Goal: Use online tool/utility: Utilize a website feature to perform a specific function

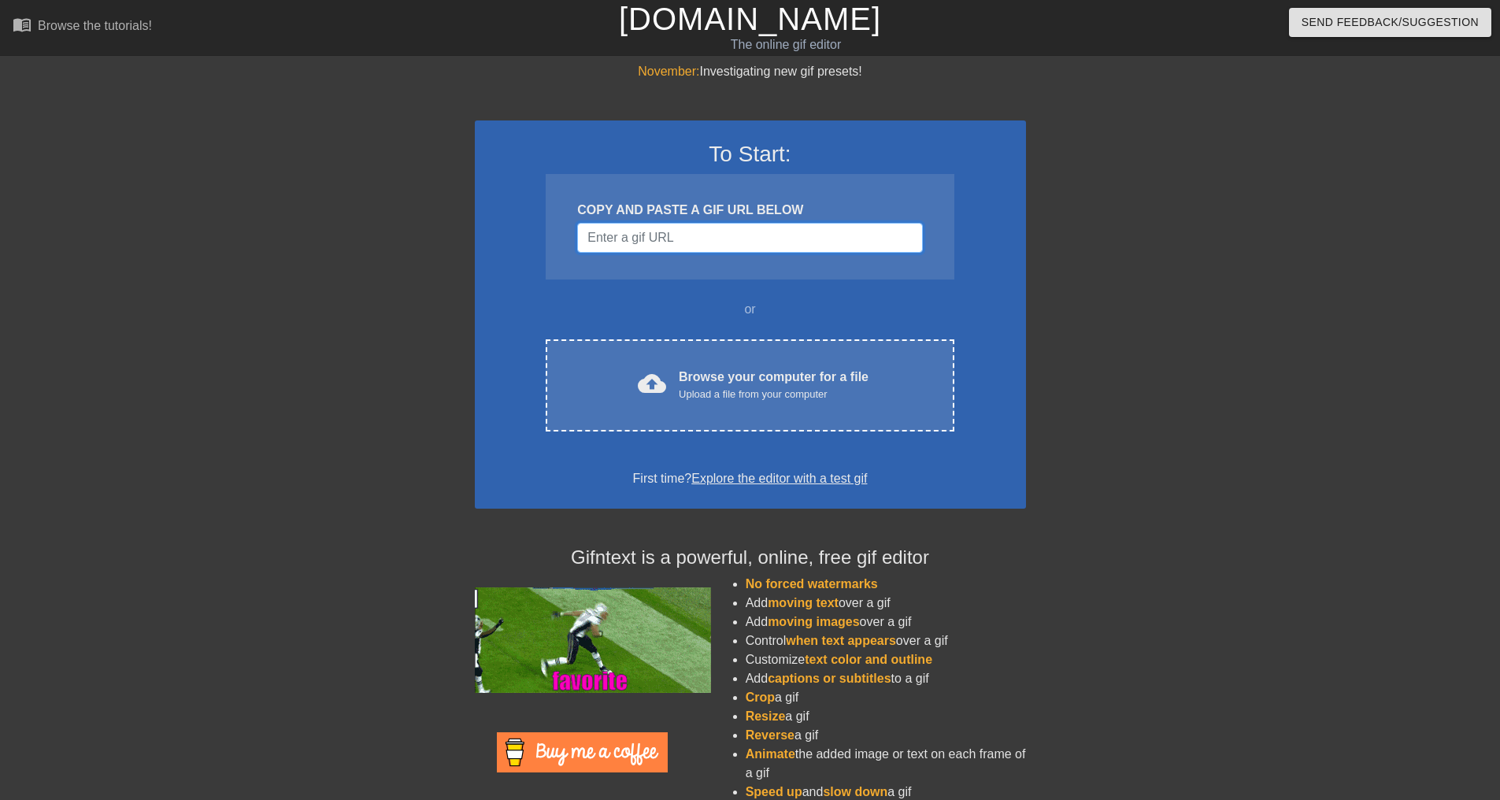
click at [605, 231] on input "Username" at bounding box center [749, 238] width 345 height 30
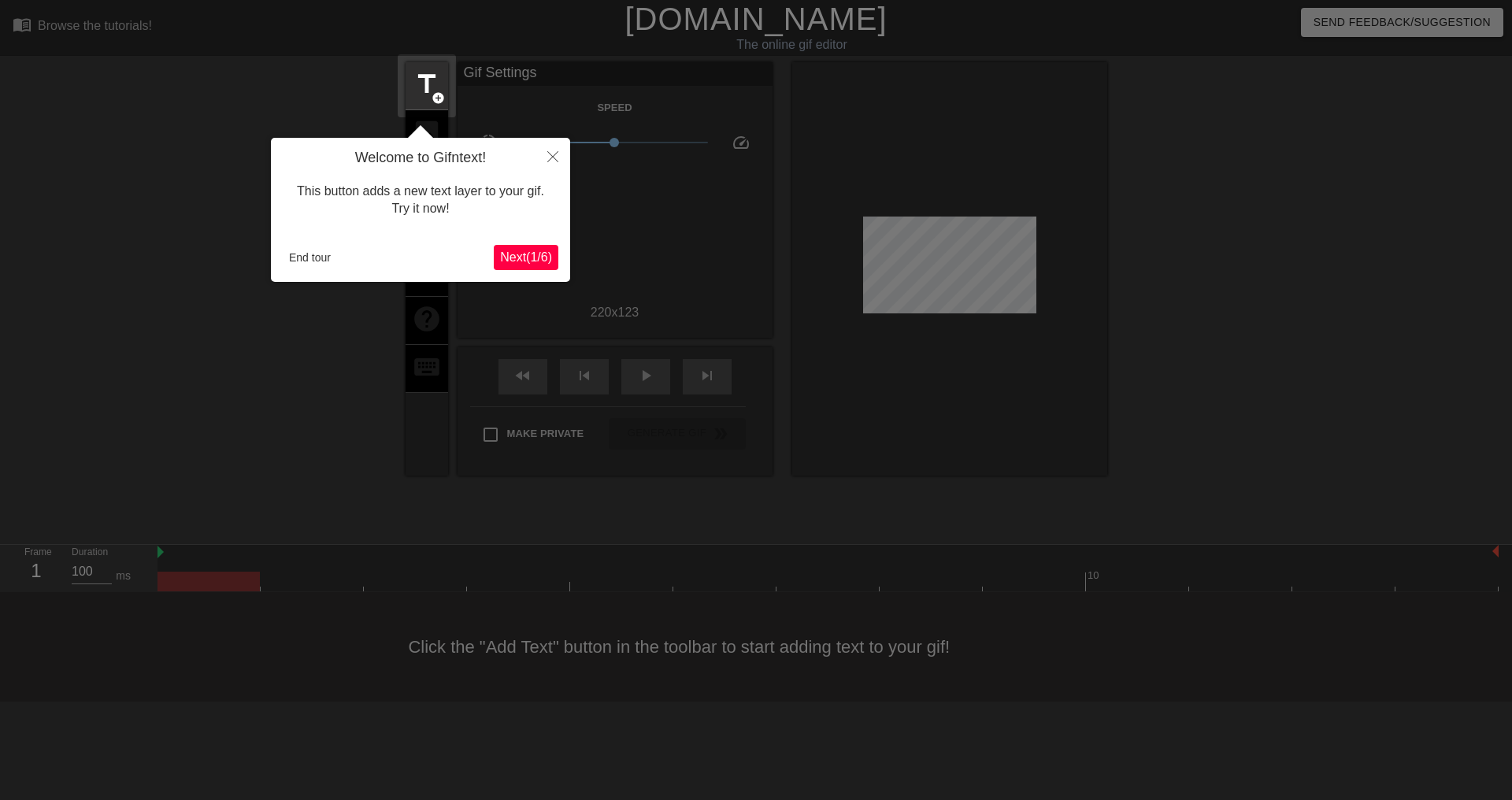
drag, startPoint x: 291, startPoint y: 283, endPoint x: 348, endPoint y: 271, distance: 58.7
click at [291, 283] on div at bounding box center [756, 400] width 1512 height 800
drag, startPoint x: 270, startPoint y: 242, endPoint x: 293, endPoint y: 257, distance: 27.3
click at [270, 242] on div at bounding box center [756, 400] width 1512 height 800
click at [293, 257] on button "End tour" at bounding box center [310, 258] width 54 height 24
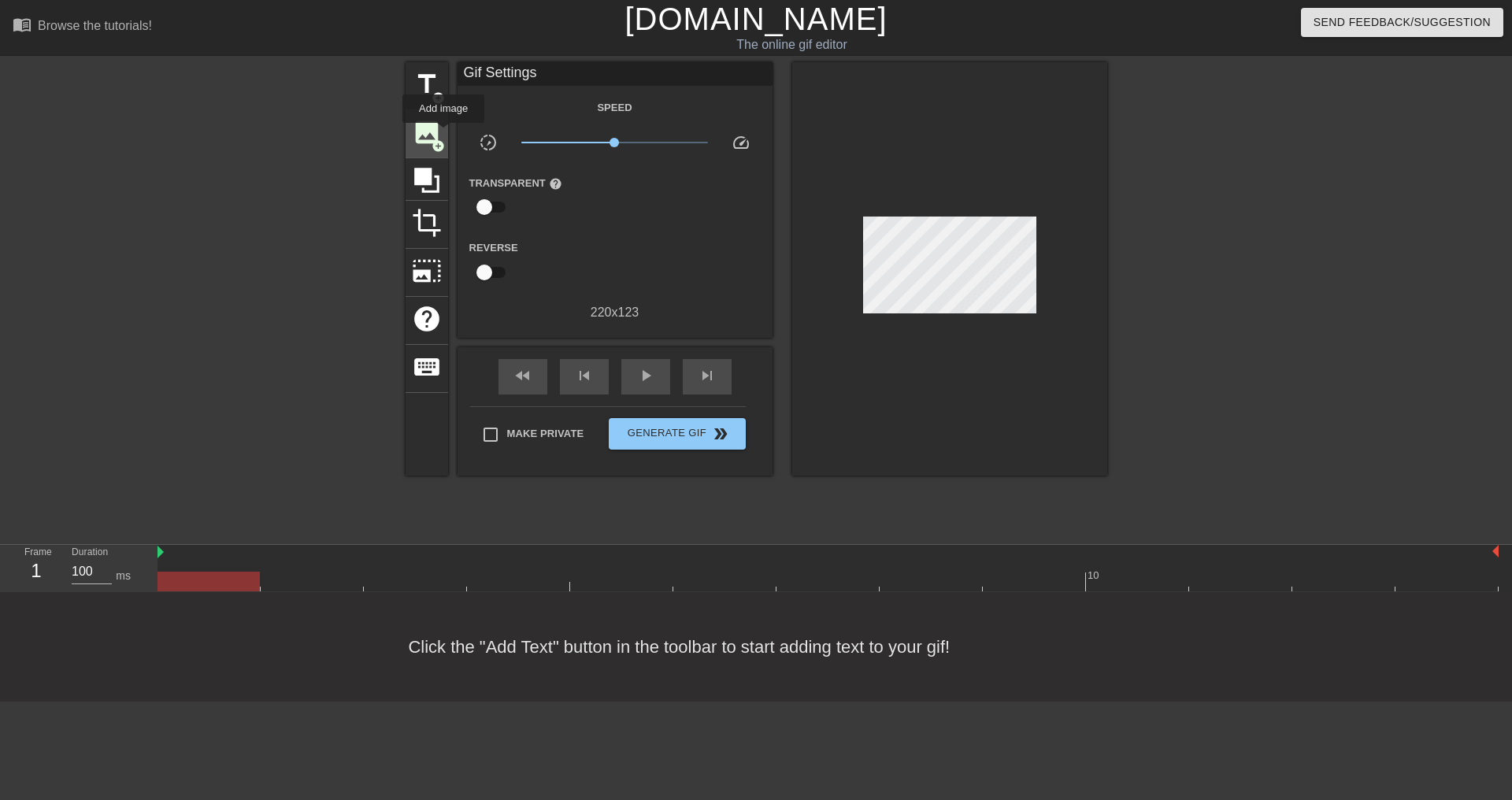
click at [443, 134] on div "image add_circle" at bounding box center [426, 134] width 43 height 48
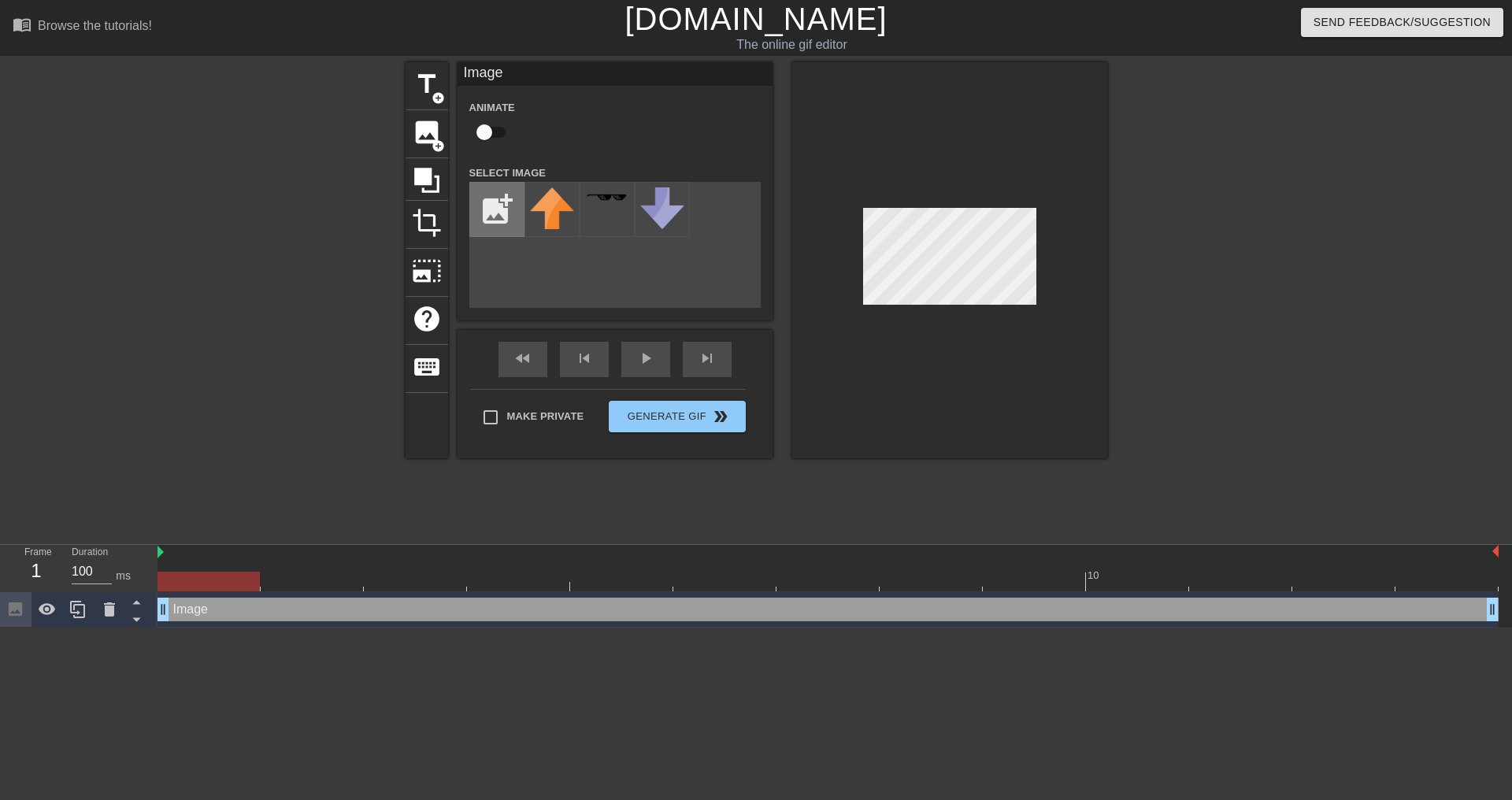
click at [500, 218] on input "file" at bounding box center [497, 210] width 54 height 54
type input "C:\fakepath\Capture_d_écran_2024-09-16_123855-removebg-preview.png"
click at [560, 199] on img at bounding box center [552, 198] width 44 height 23
click at [1126, 259] on div at bounding box center [1244, 298] width 236 height 472
click at [1284, 302] on div at bounding box center [1244, 298] width 236 height 472
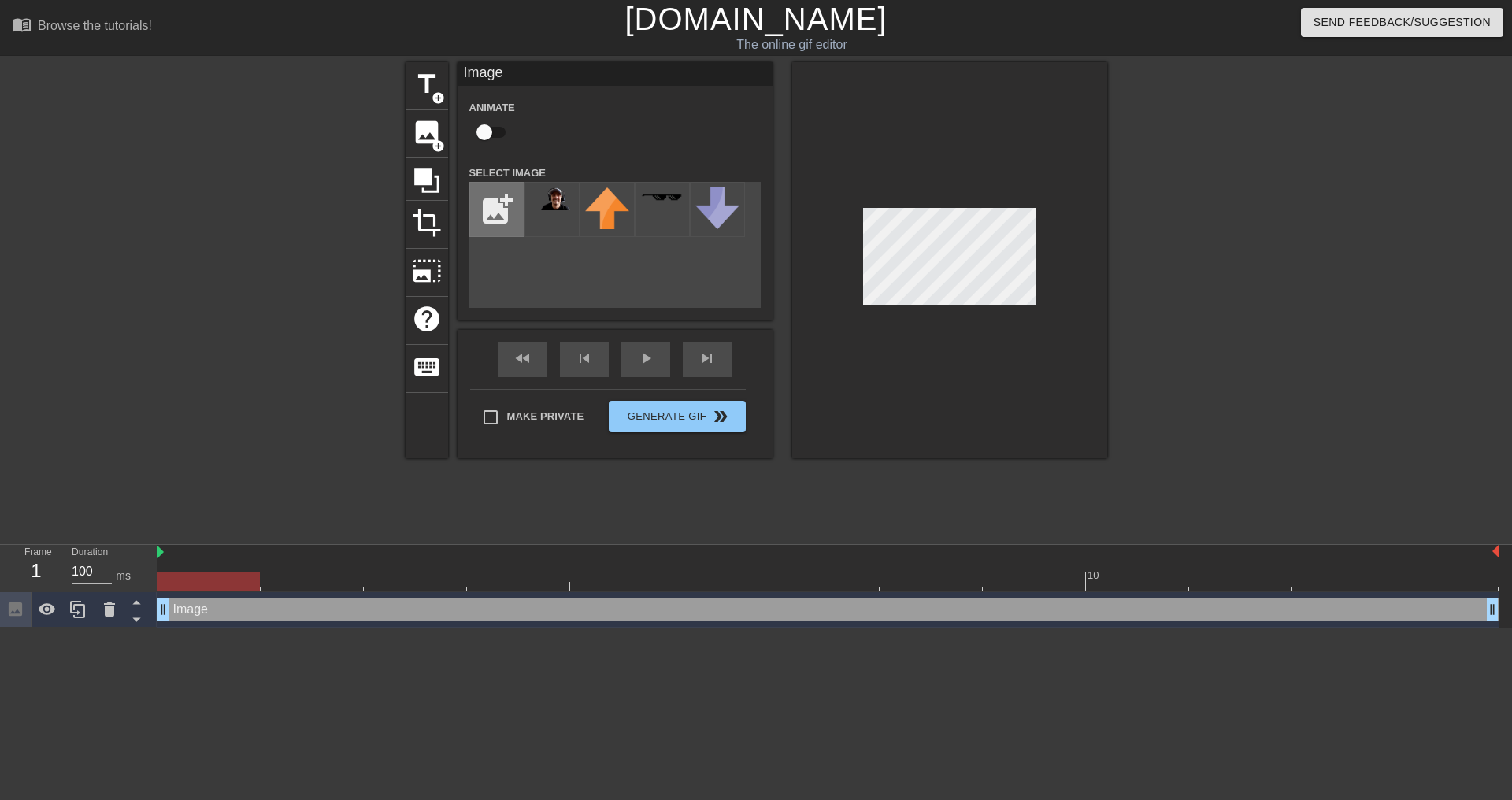
click at [513, 214] on input "file" at bounding box center [497, 210] width 54 height 54
type input "C:\fakepath\Untitled_design__3_-removebg-preview.png"
click at [559, 209] on img at bounding box center [552, 209] width 44 height 44
click at [1098, 271] on div at bounding box center [949, 260] width 315 height 396
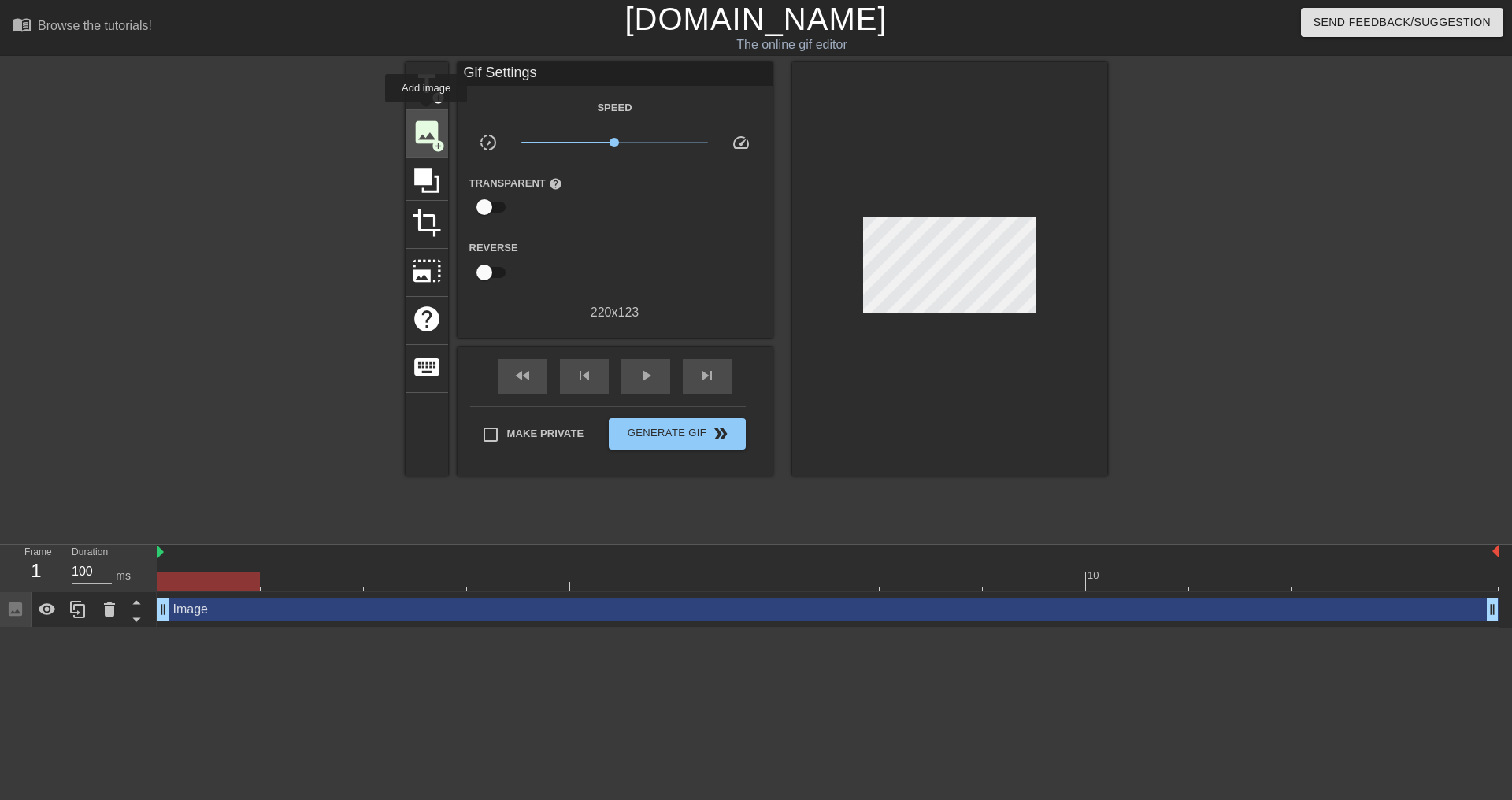
click at [426, 113] on div "image add_circle" at bounding box center [426, 134] width 43 height 48
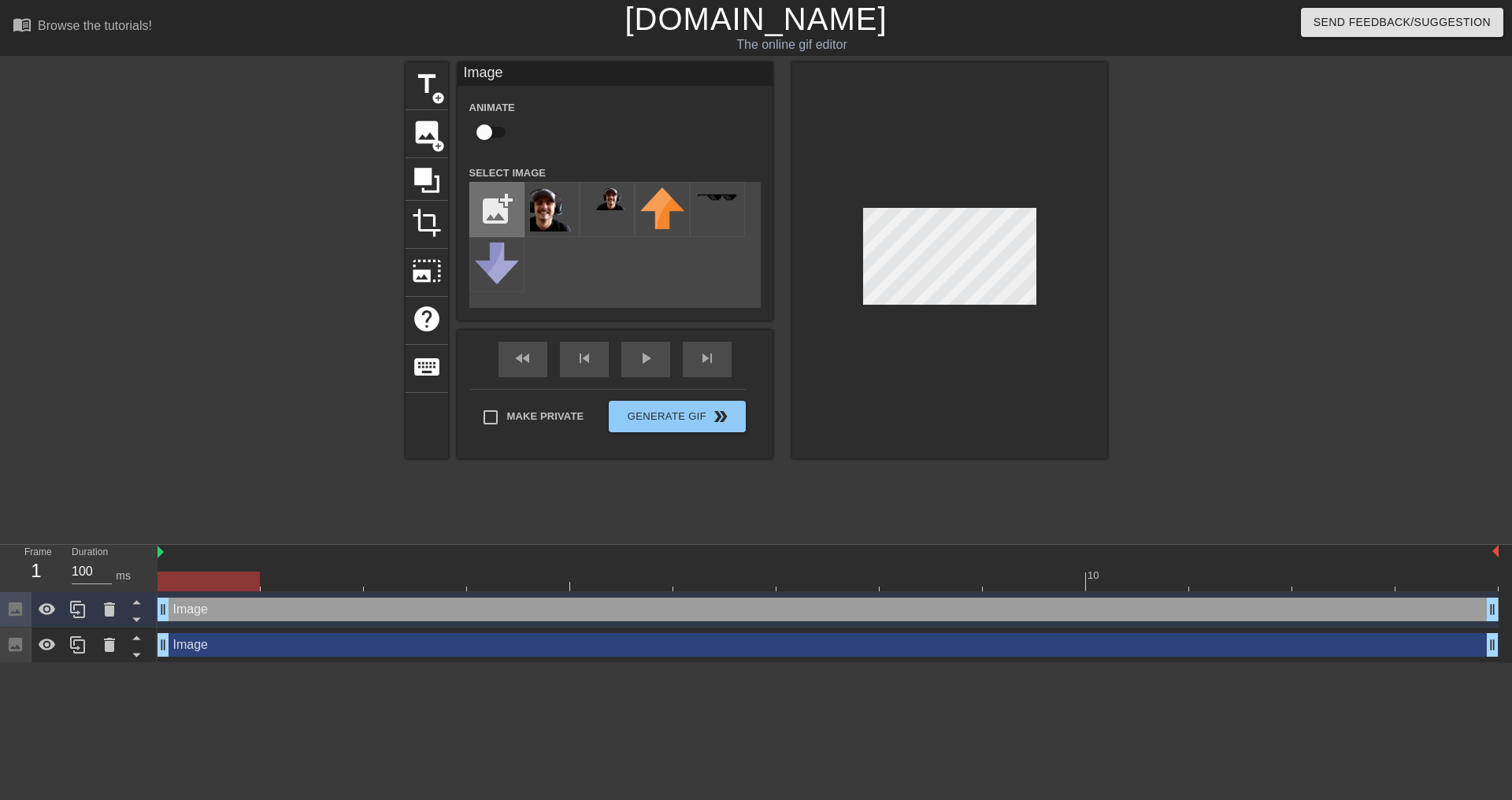
click at [505, 220] on input "file" at bounding box center [497, 210] width 54 height 54
type input "C:\fakepath\Untitled_design__4_-removebg-preview.png"
click at [550, 209] on img at bounding box center [552, 209] width 44 height 44
click at [1016, 339] on div at bounding box center [949, 260] width 315 height 396
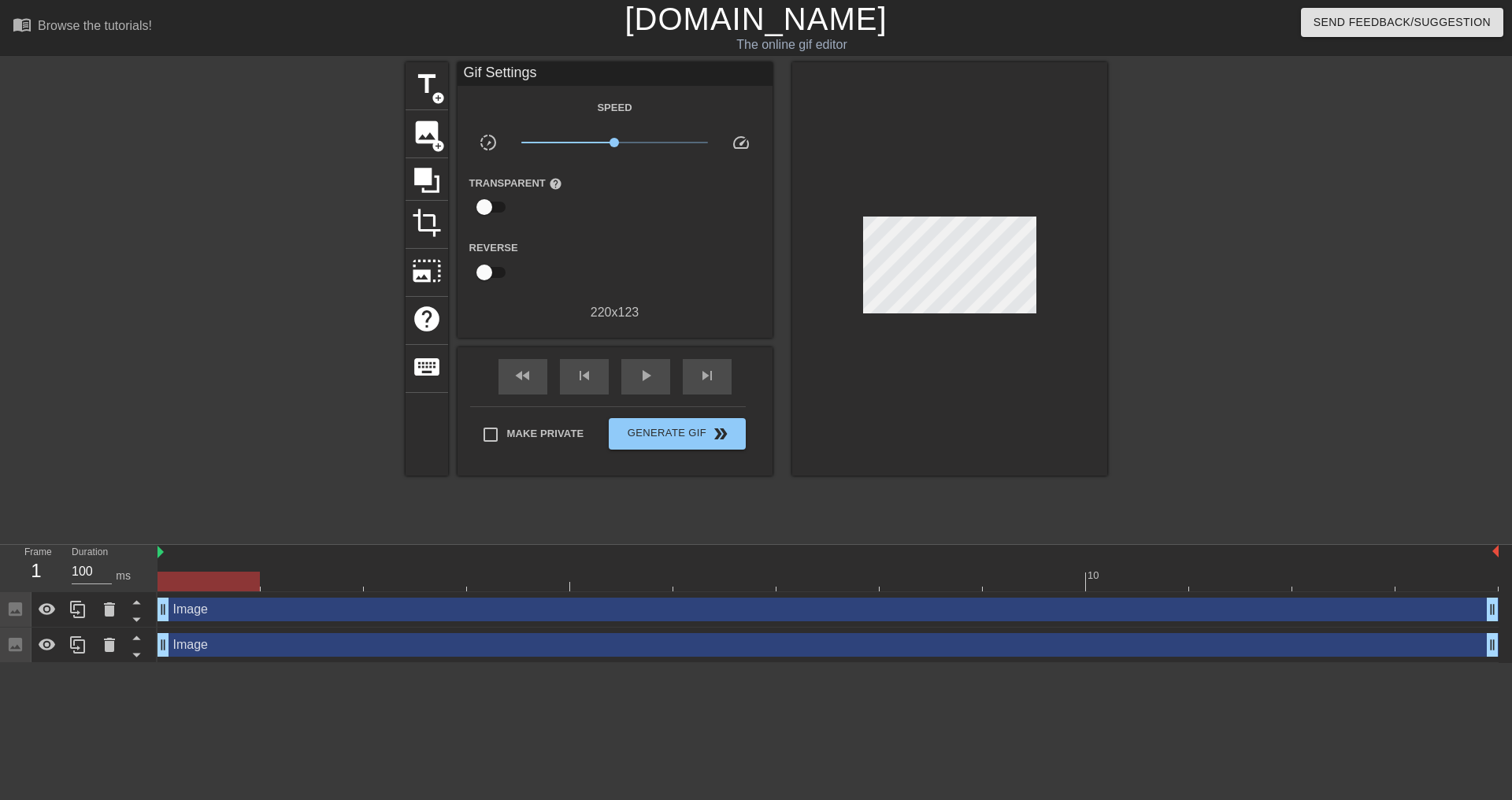
click at [294, 614] on div "Image drag_handle drag_handle" at bounding box center [827, 610] width 1341 height 24
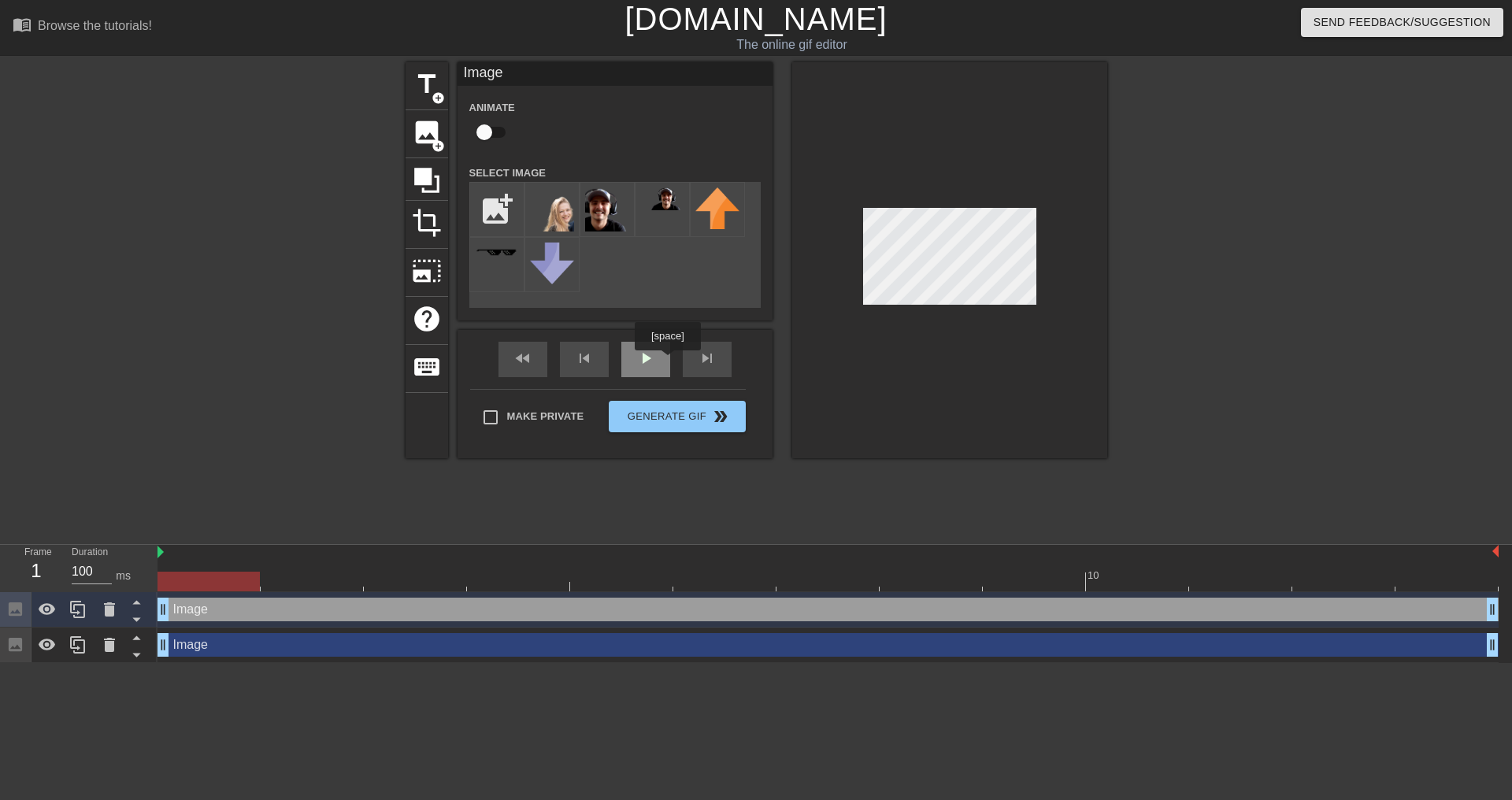
click at [639, 358] on div "play_arrow" at bounding box center [645, 359] width 49 height 35
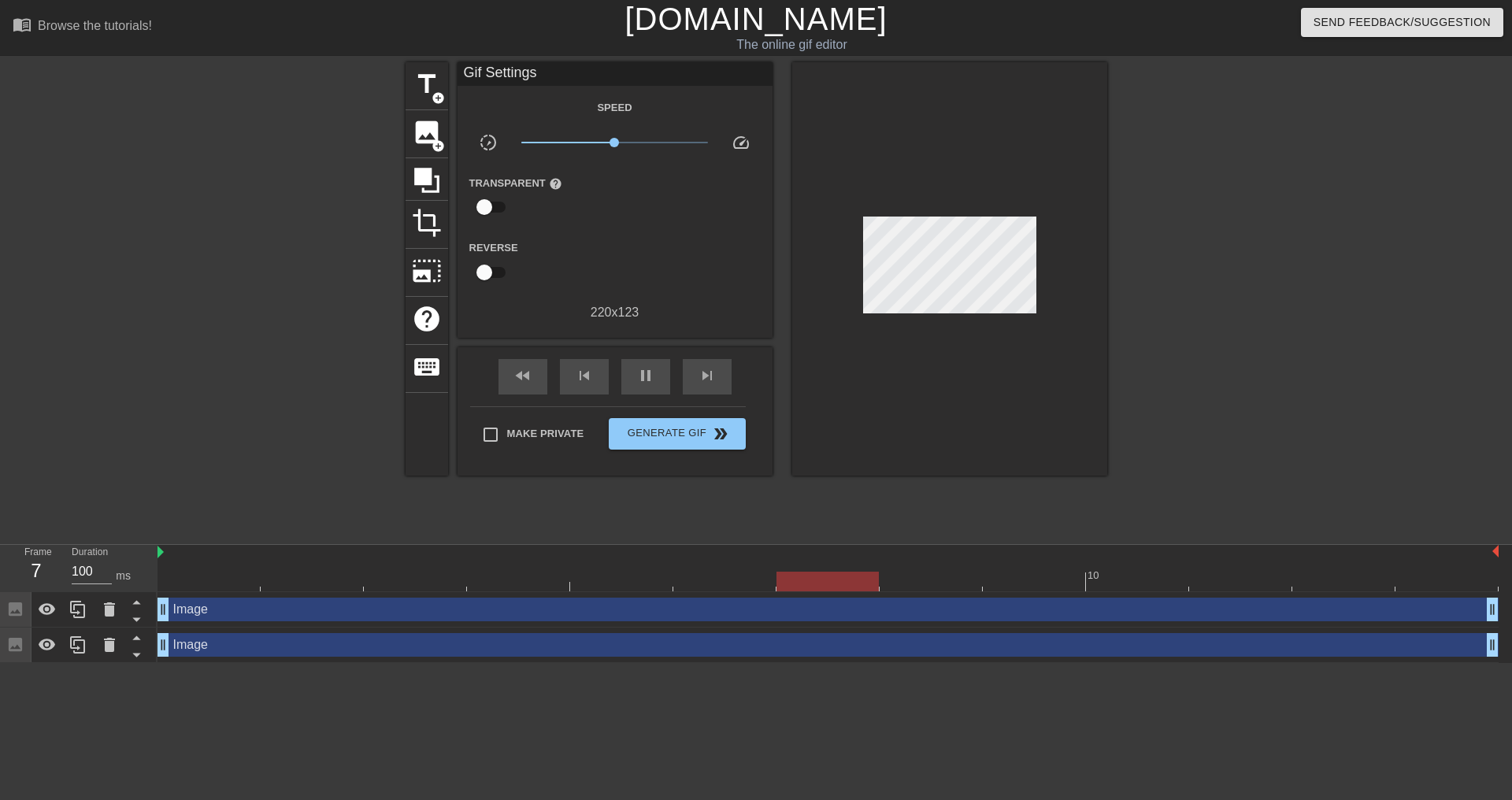
click at [520, 450] on div "Make Private" at bounding box center [540, 437] width 114 height 39
click at [568, 434] on span "Make Private" at bounding box center [545, 434] width 77 height 16
click at [507, 434] on input "Make Private" at bounding box center [490, 434] width 33 height 33
checkbox input "true"
click at [651, 371] on span "pause" at bounding box center [645, 375] width 19 height 19
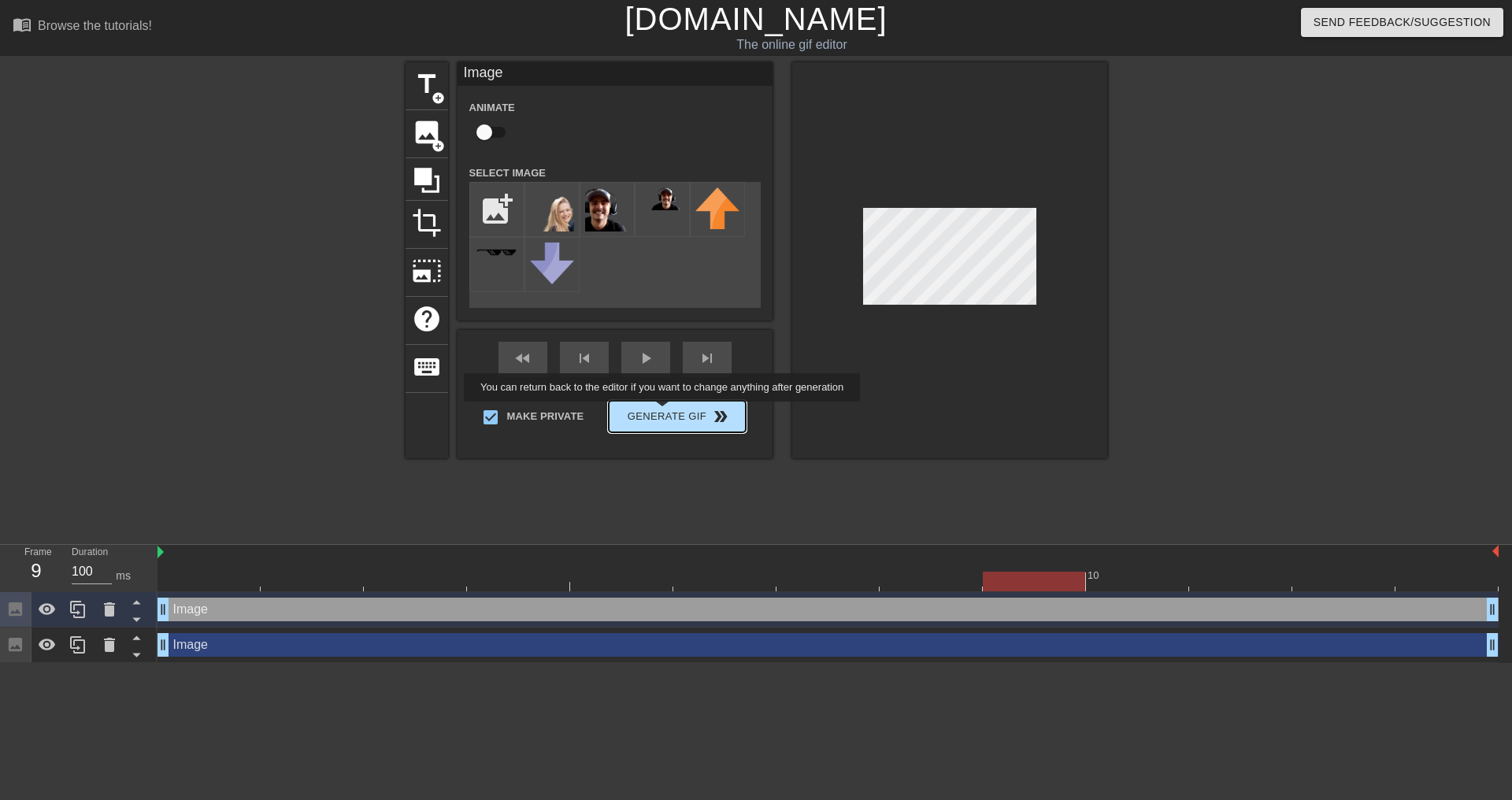
click at [664, 412] on div "Make Private Generate Gif double_arrow" at bounding box center [608, 420] width 276 height 62
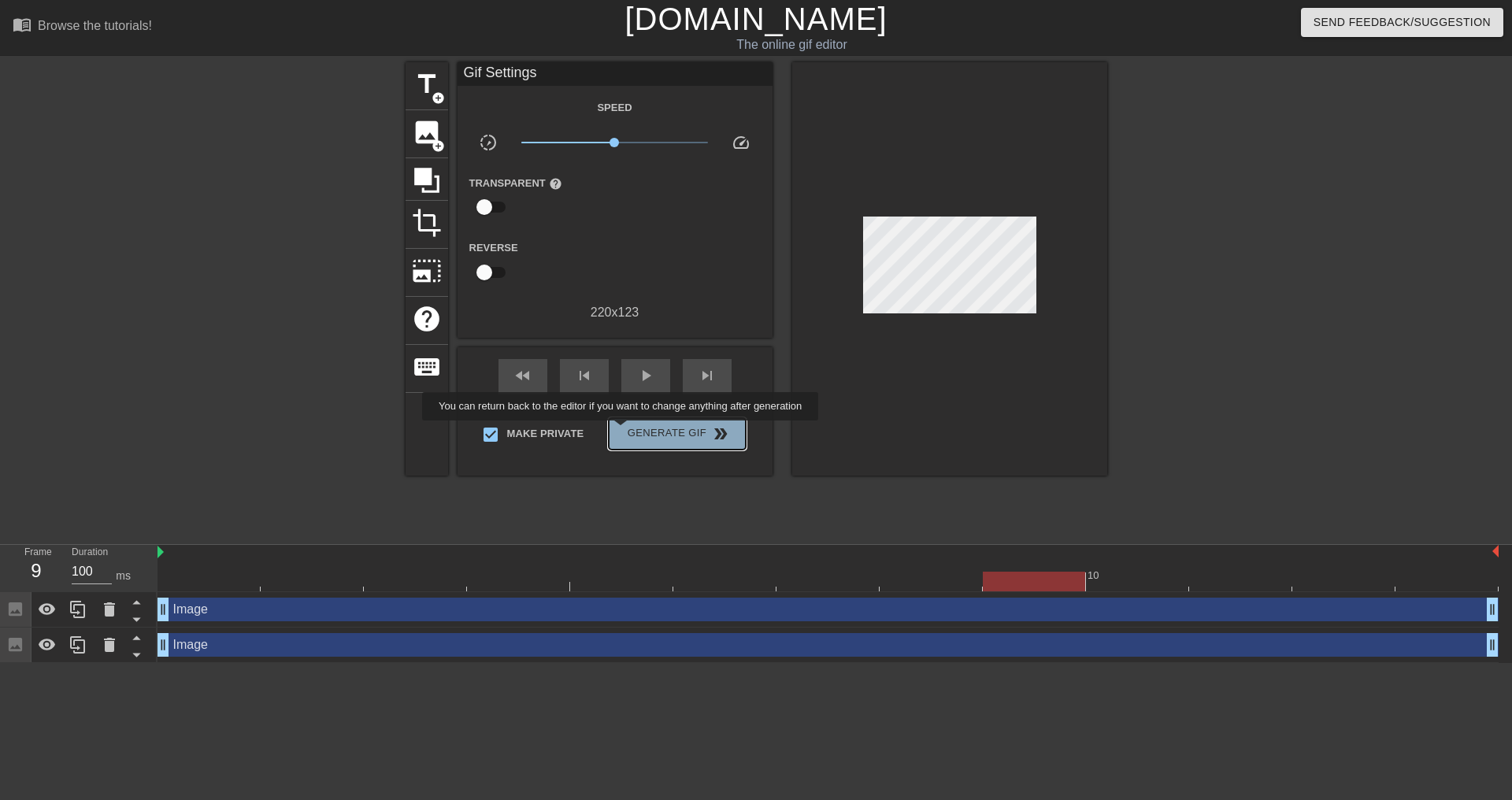
click at [622, 431] on span "Generate Gif double_arrow" at bounding box center [677, 433] width 124 height 19
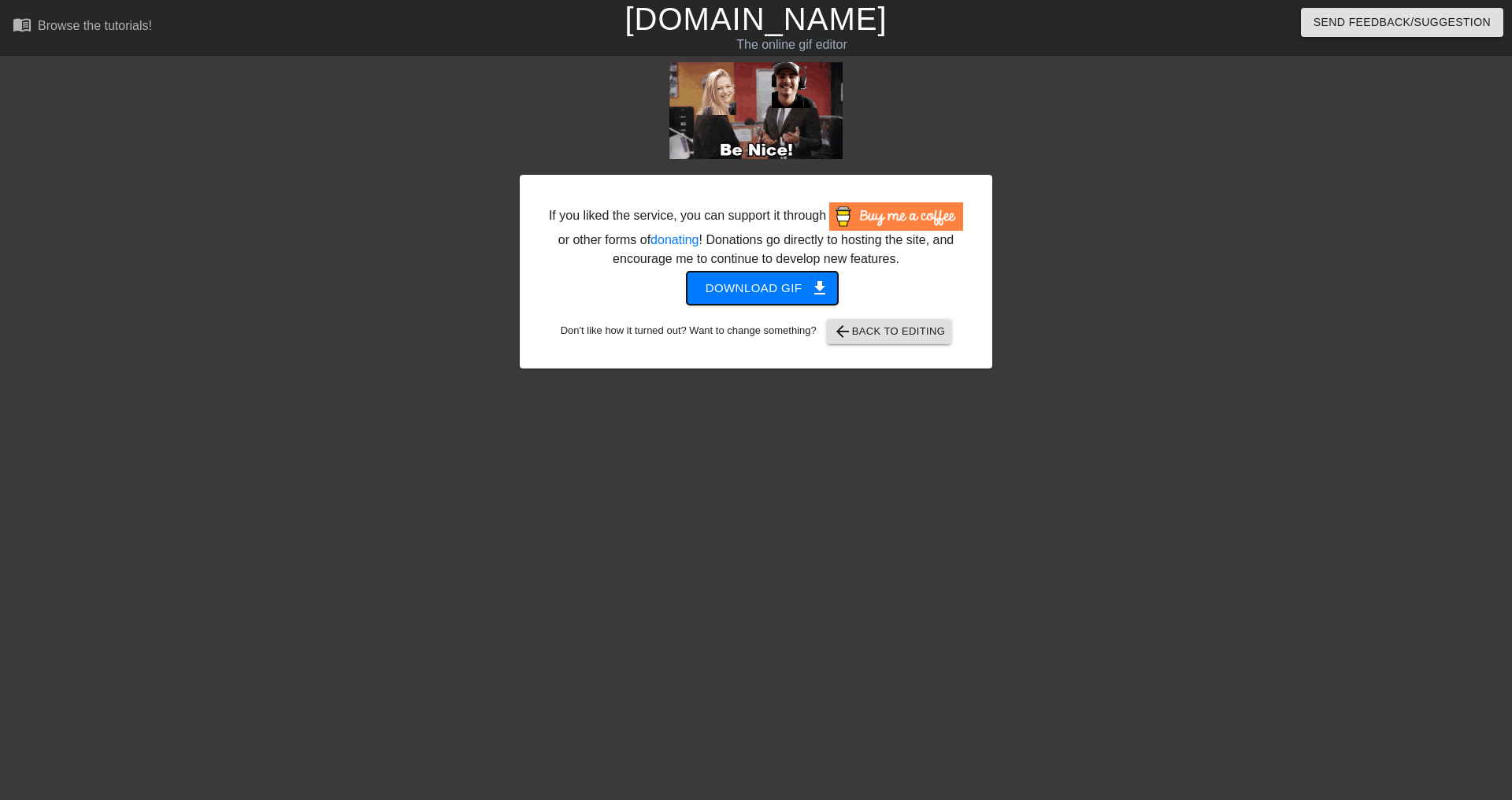
click at [736, 295] on span "Download gif get_app" at bounding box center [762, 288] width 114 height 20
